Goal: Task Accomplishment & Management: Use online tool/utility

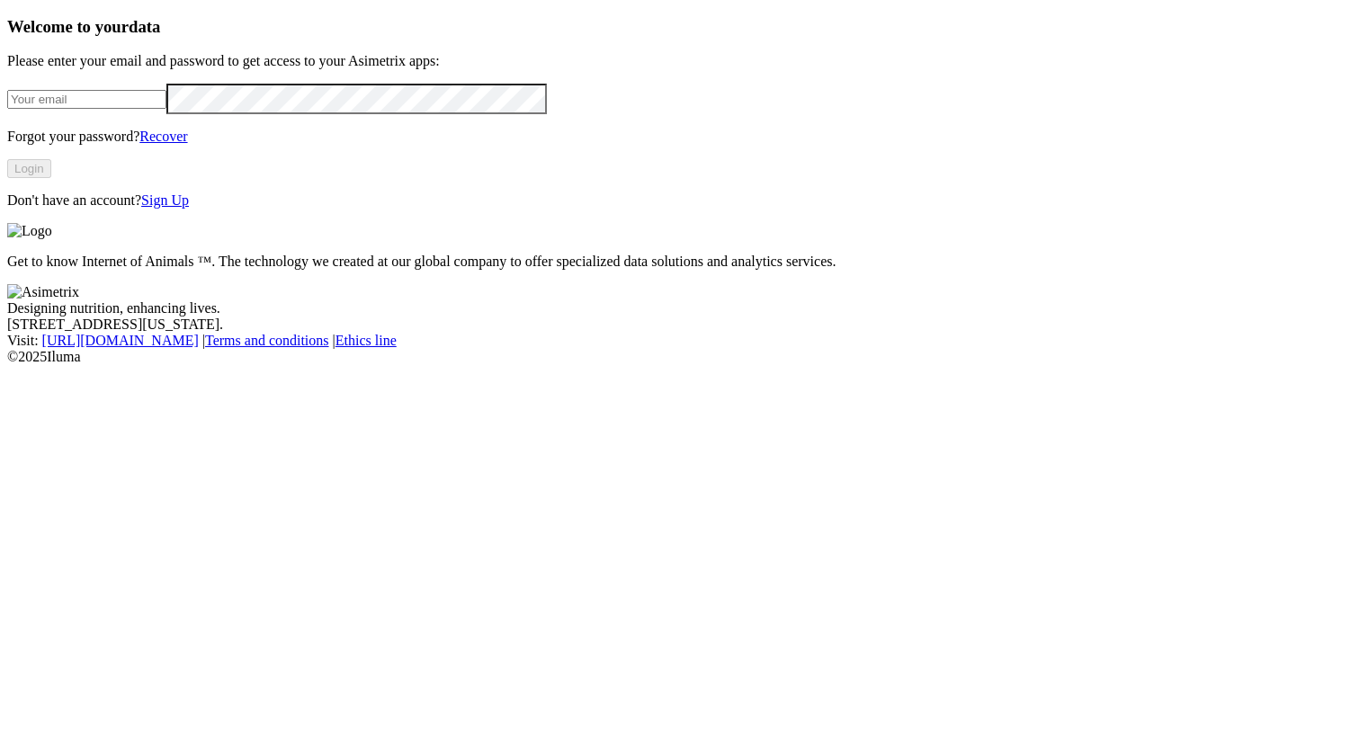
click at [166, 109] on input "email" at bounding box center [86, 99] width 159 height 19
click at [7, 365] on com-1password-button at bounding box center [7, 365] width 0 height 0
type input "[PERSON_NAME][EMAIL_ADDRESS][PERSON_NAME][PERSON_NAME][DOMAIN_NAME]"
click at [51, 178] on button "Login" at bounding box center [29, 168] width 44 height 19
